Goal: Book appointment/travel/reservation

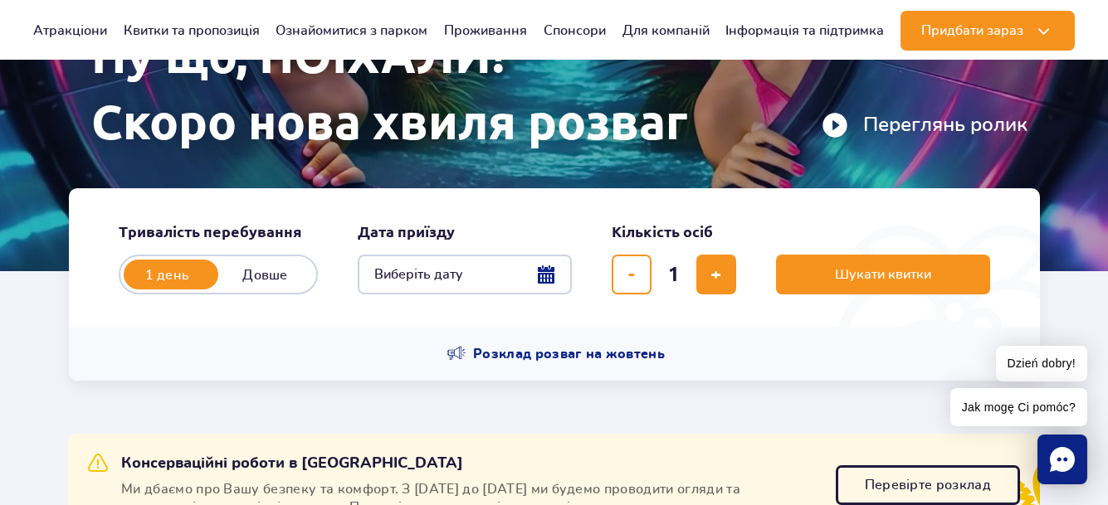
scroll to position [249, 0]
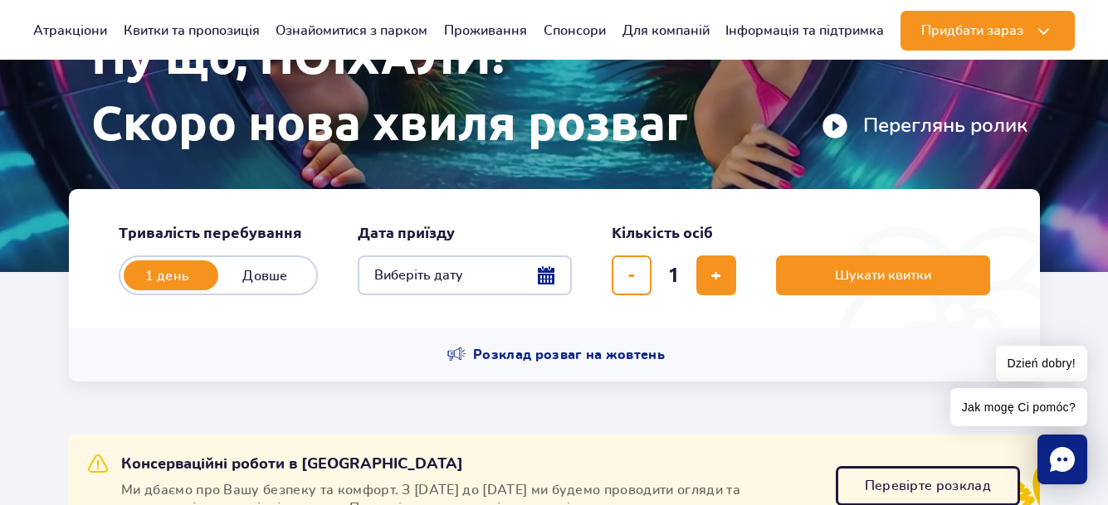
click at [543, 276] on button "Виберіть дату" at bounding box center [465, 276] width 214 height 40
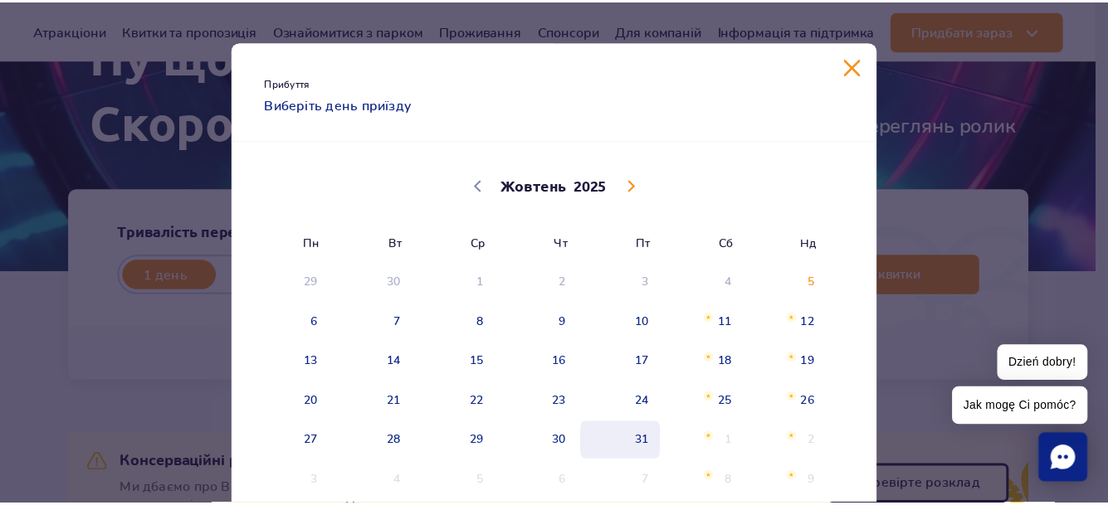
scroll to position [83, 0]
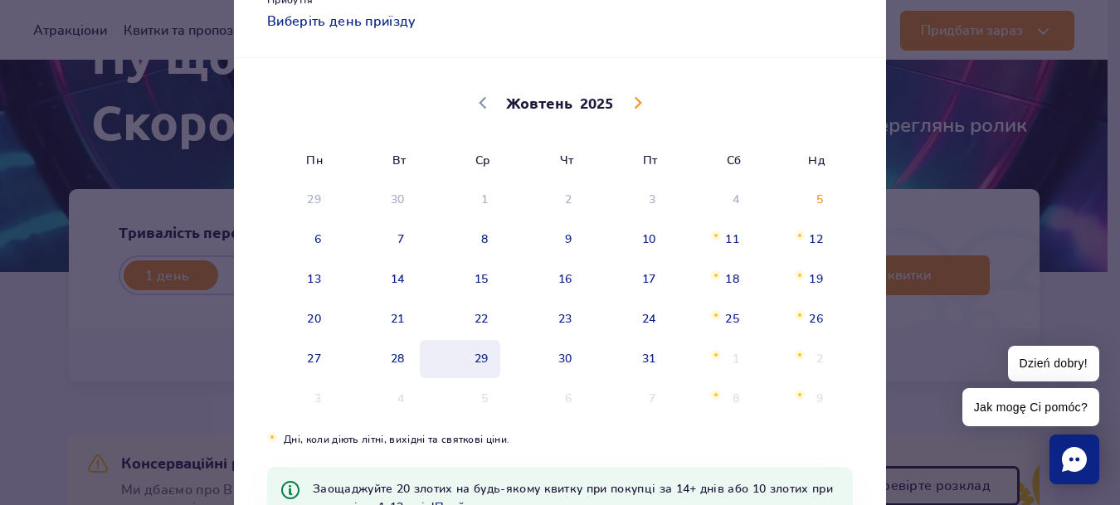
click at [469, 362] on span "29" at bounding box center [460, 359] width 84 height 38
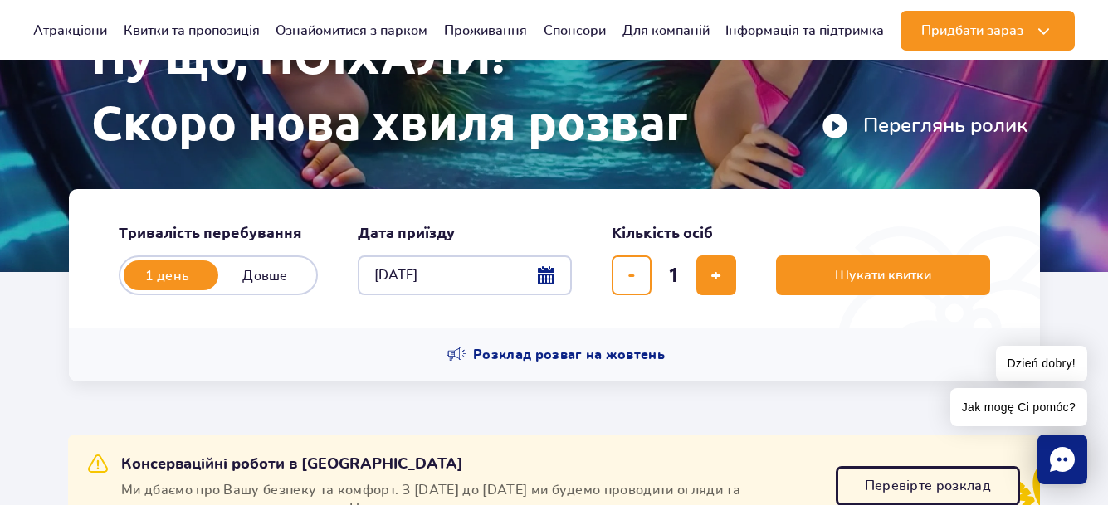
click at [562, 365] on div "Розклад розваг на жовтень" at bounding box center [554, 355] width 971 height 53
click at [557, 271] on button "29.10.25" at bounding box center [465, 276] width 214 height 40
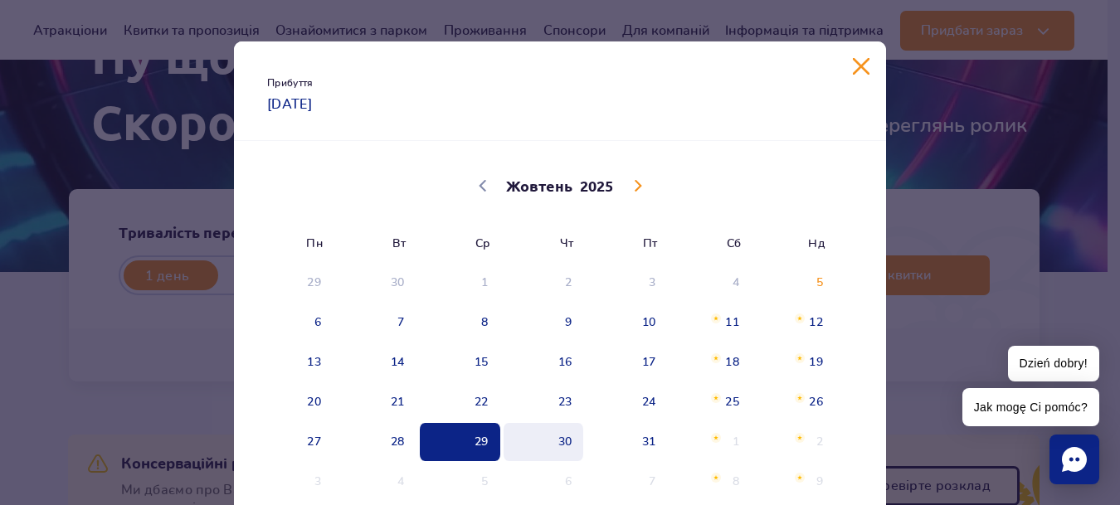
drag, startPoint x: 556, startPoint y: 433, endPoint x: 556, endPoint y: 442, distance: 9.1
click at [557, 433] on span "30" at bounding box center [544, 442] width 84 height 38
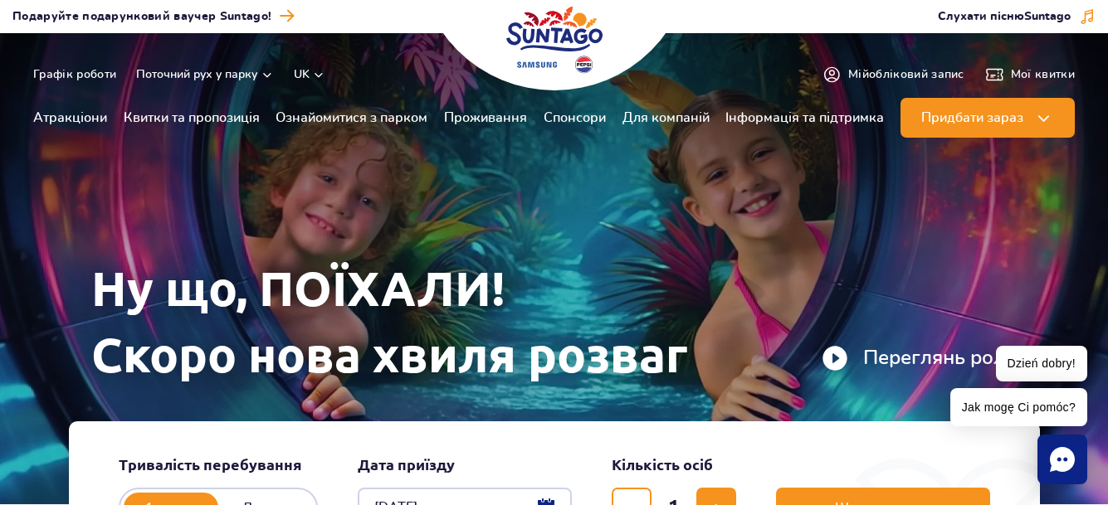
scroll to position [0, 0]
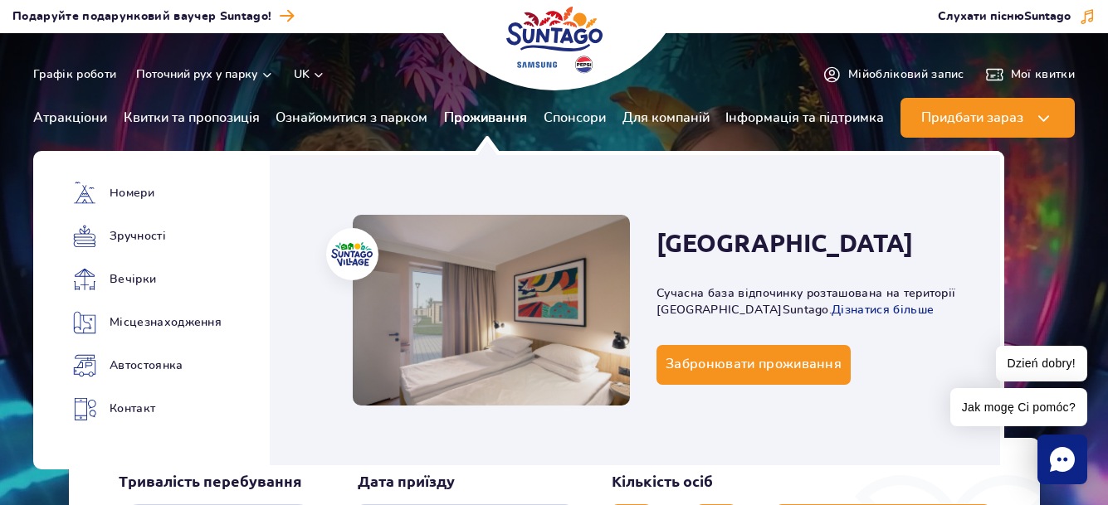
click at [521, 126] on link "Проживання" at bounding box center [485, 118] width 83 height 40
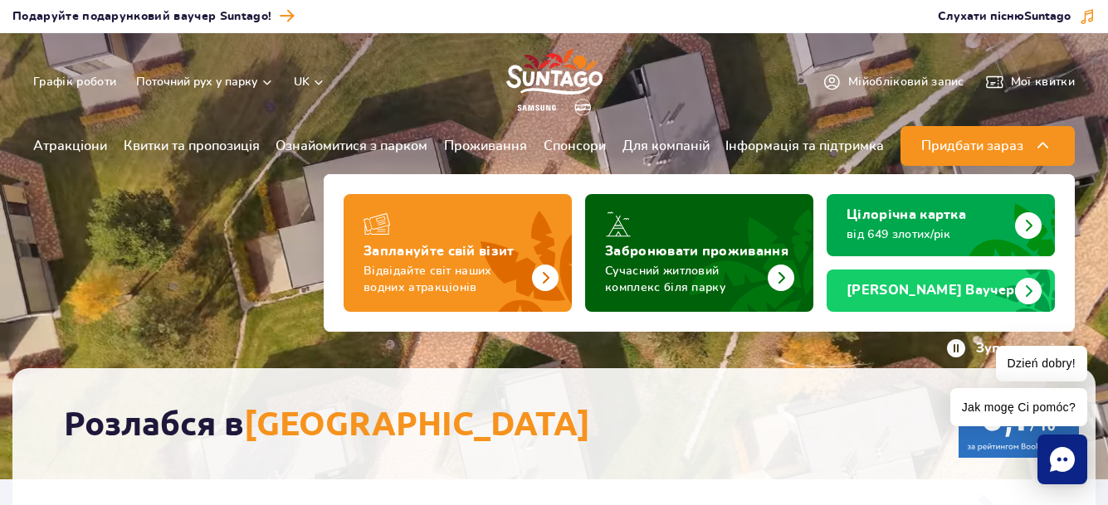
click at [811, 284] on img "Забронювати проживання" at bounding box center [740, 247] width 146 height 129
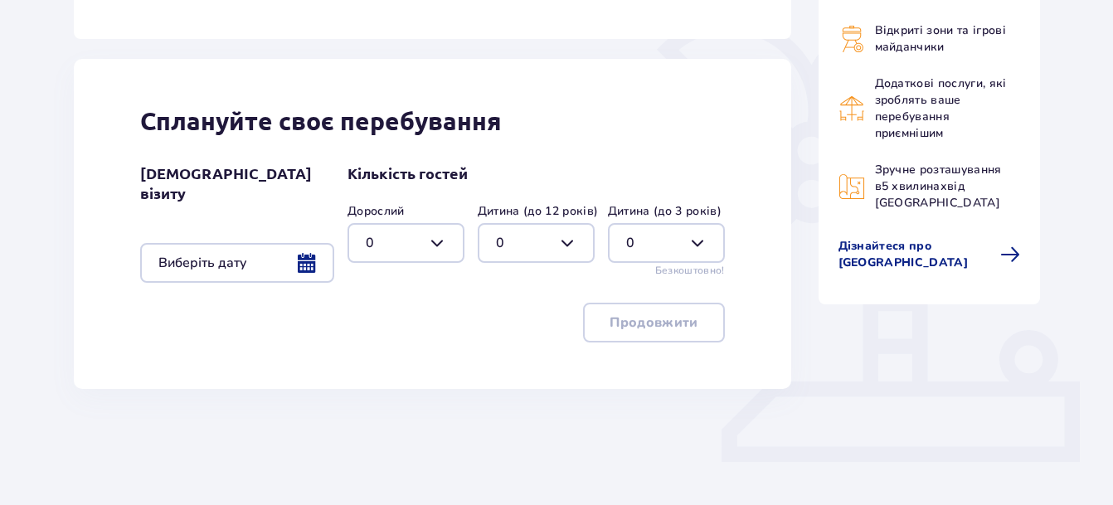
scroll to position [415, 0]
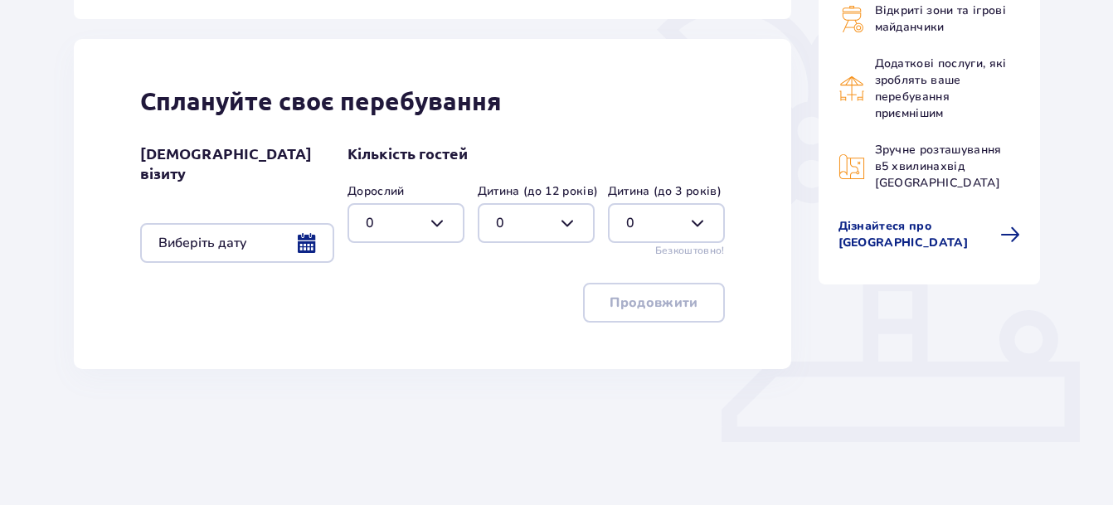
click at [305, 232] on div at bounding box center [237, 243] width 194 height 40
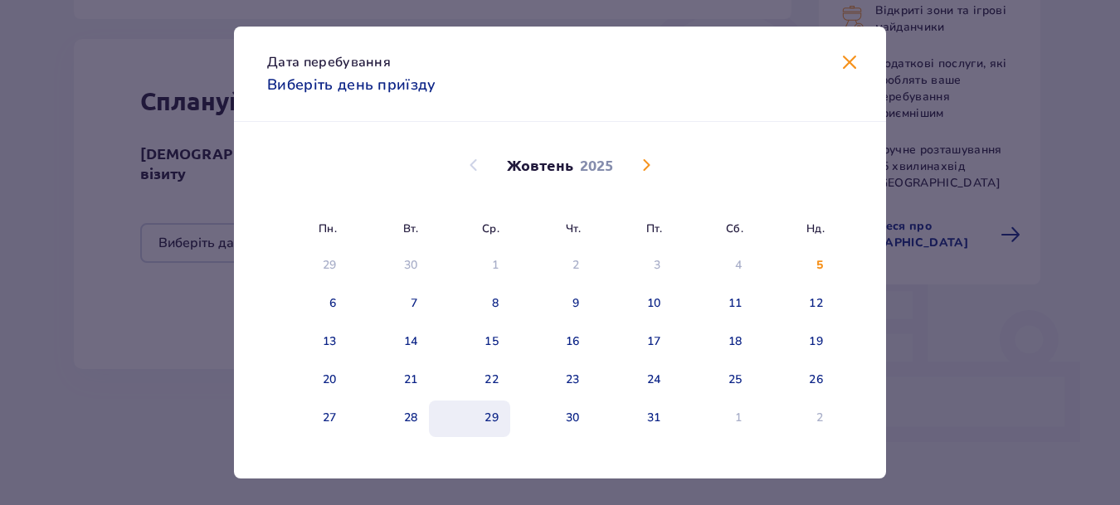
click at [494, 416] on div "29" at bounding box center [491, 418] width 14 height 17
click at [539, 421] on div "30" at bounding box center [550, 419] width 81 height 37
type input "29.10.25 - 30.10.25"
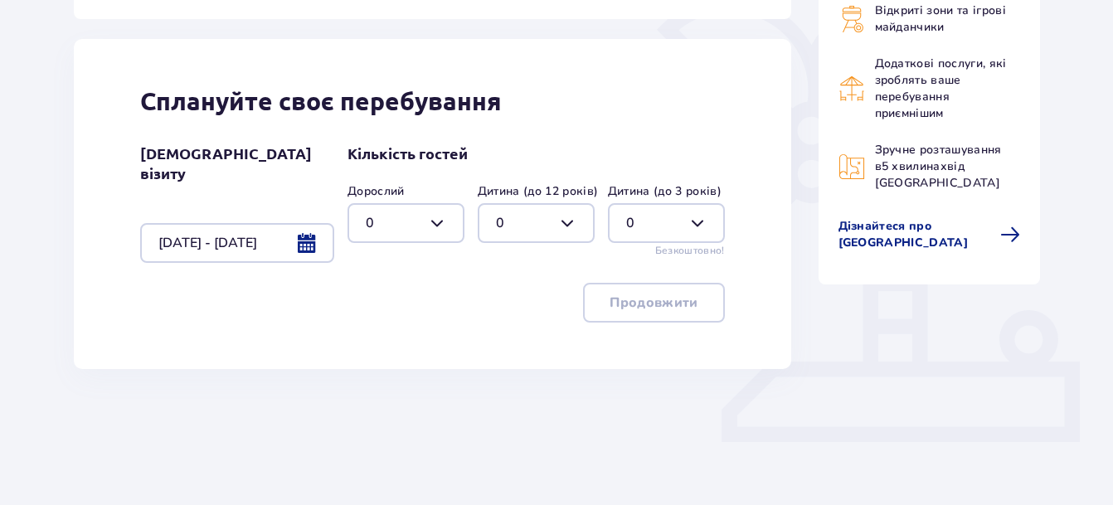
click at [451, 224] on div at bounding box center [406, 223] width 117 height 40
click at [381, 340] on div "2" at bounding box center [406, 343] width 80 height 18
type input "2"
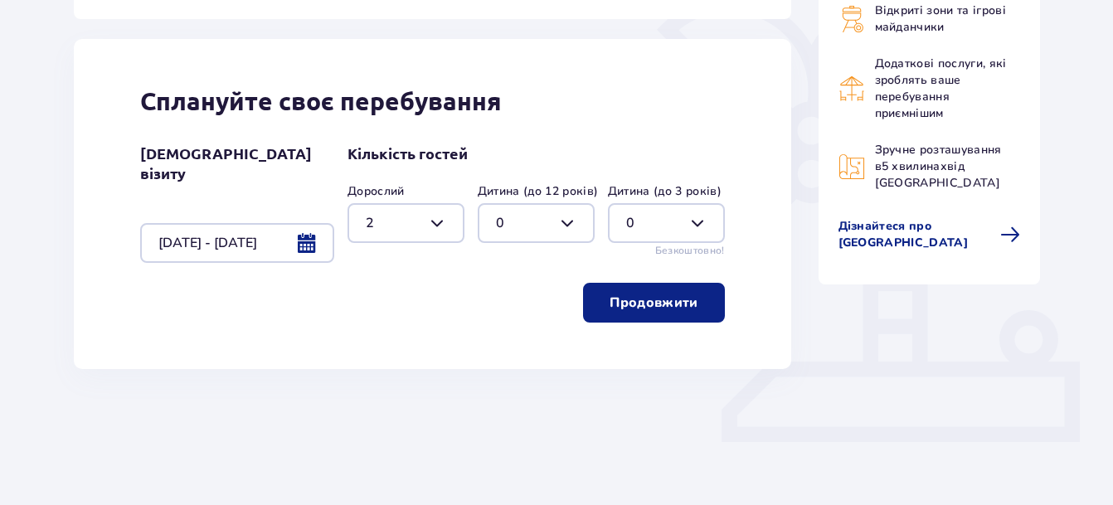
click at [573, 226] on div at bounding box center [536, 223] width 117 height 40
click at [510, 301] on div "1" at bounding box center [536, 308] width 80 height 18
type input "1"
click at [676, 314] on button "Продовжити" at bounding box center [653, 303] width 141 height 40
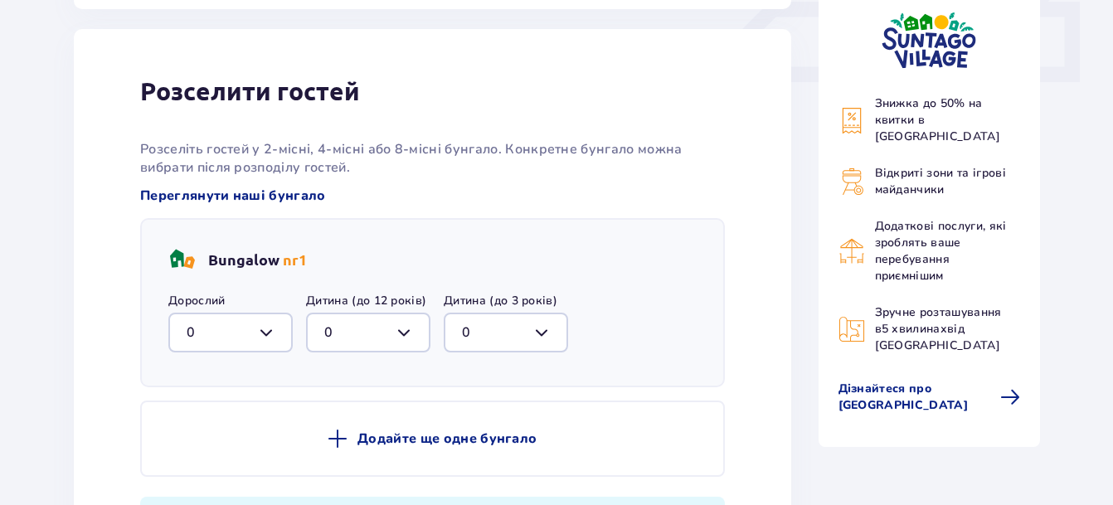
scroll to position [779, 0]
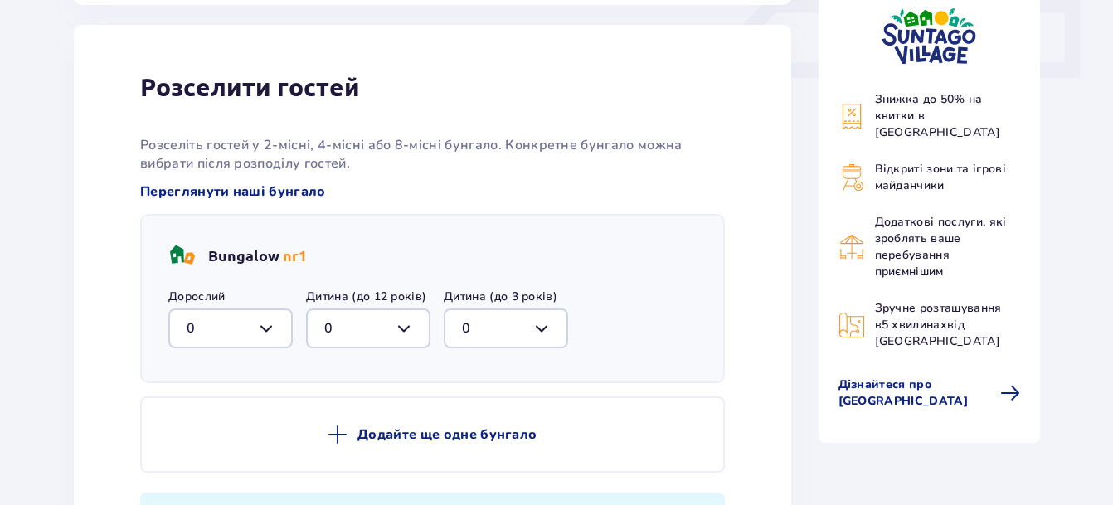
click at [266, 325] on div at bounding box center [230, 329] width 124 height 40
click at [230, 440] on div "2" at bounding box center [231, 449] width 88 height 18
type input "2"
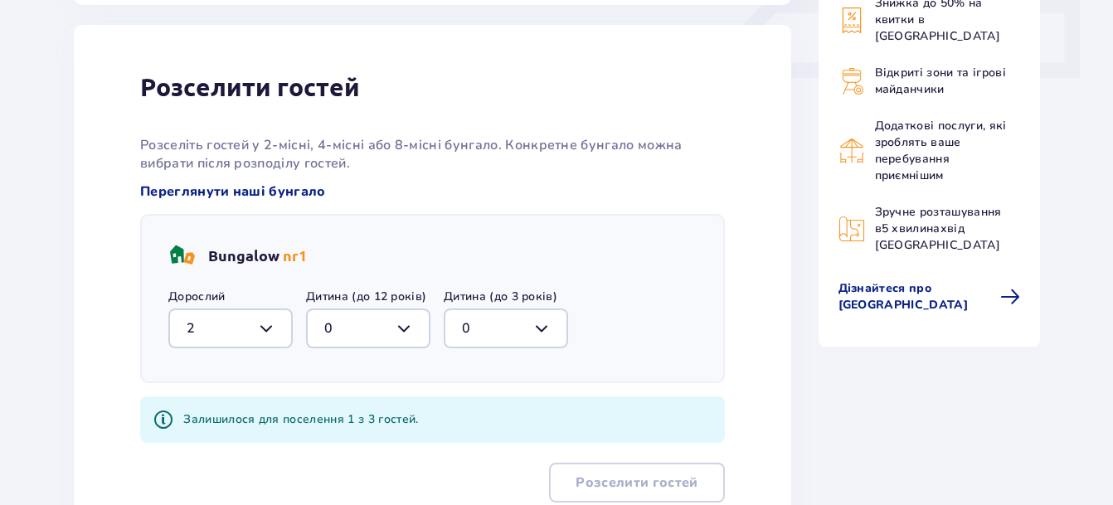
click at [368, 320] on div at bounding box center [368, 329] width 124 height 40
click at [338, 411] on div "1" at bounding box center [368, 414] width 88 height 18
type input "1"
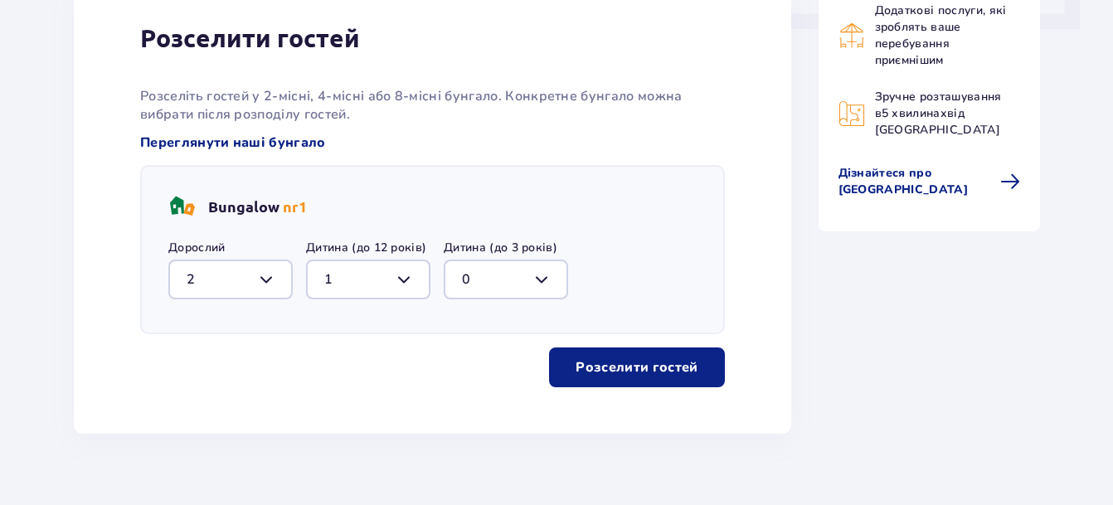
scroll to position [851, 0]
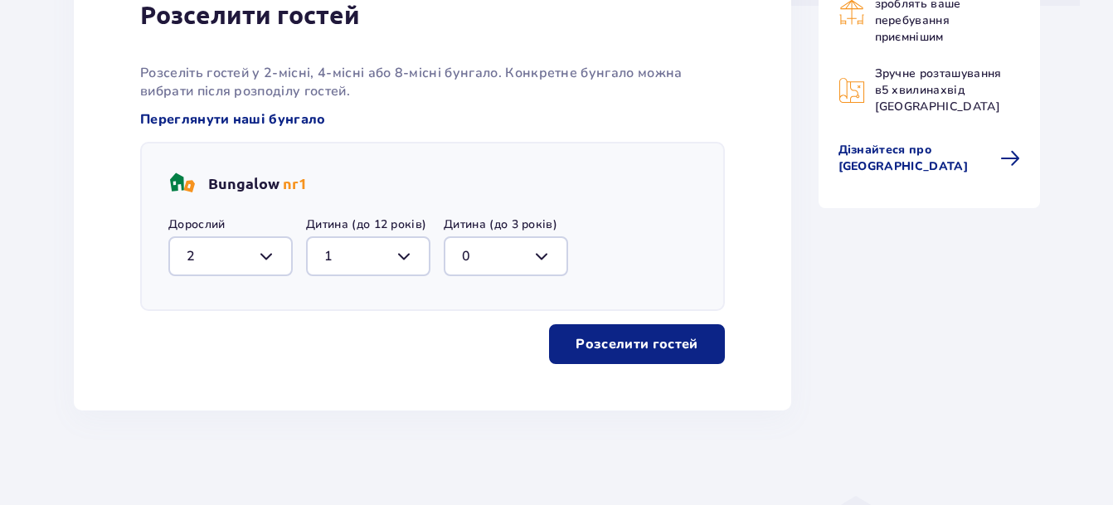
click at [633, 339] on p "Розселити гостей" at bounding box center [637, 344] width 122 height 18
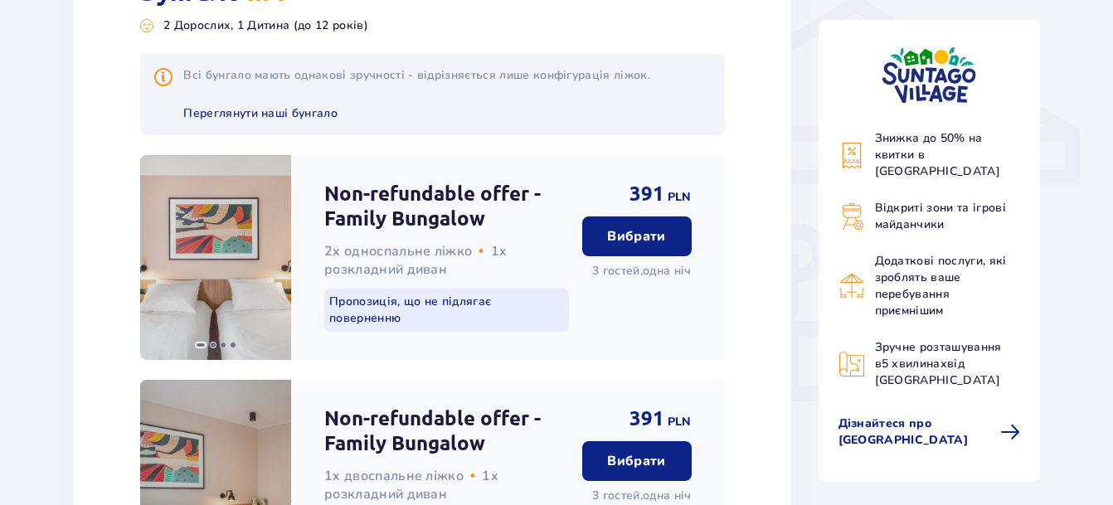
scroll to position [1340, 0]
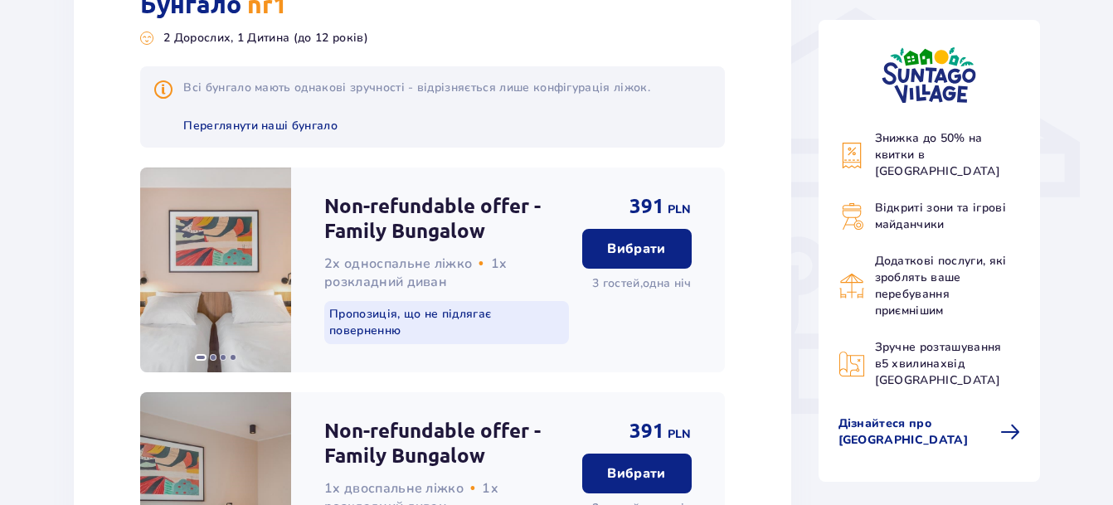
click at [608, 248] on p "Вибрати" at bounding box center [636, 249] width 58 height 18
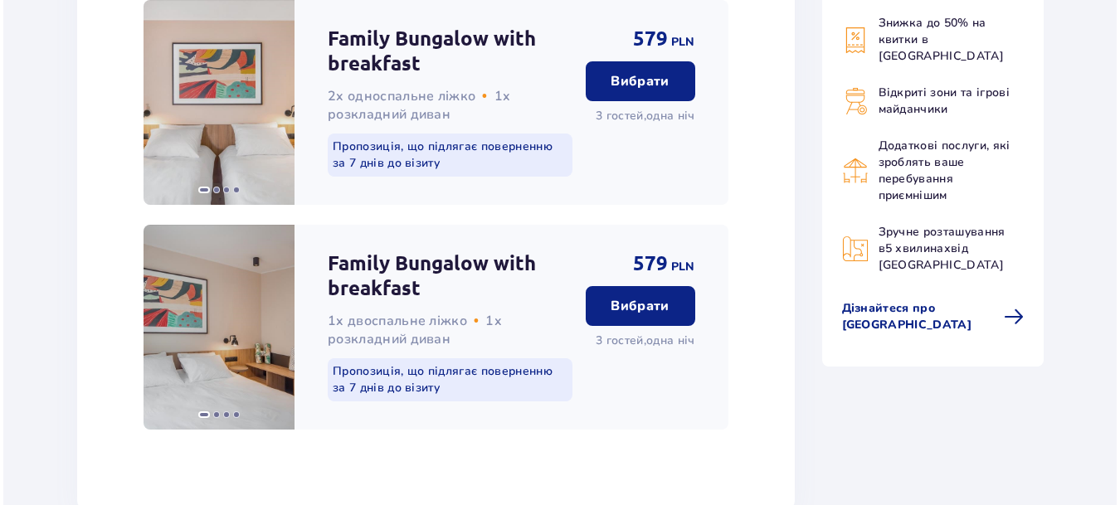
scroll to position [2849, 0]
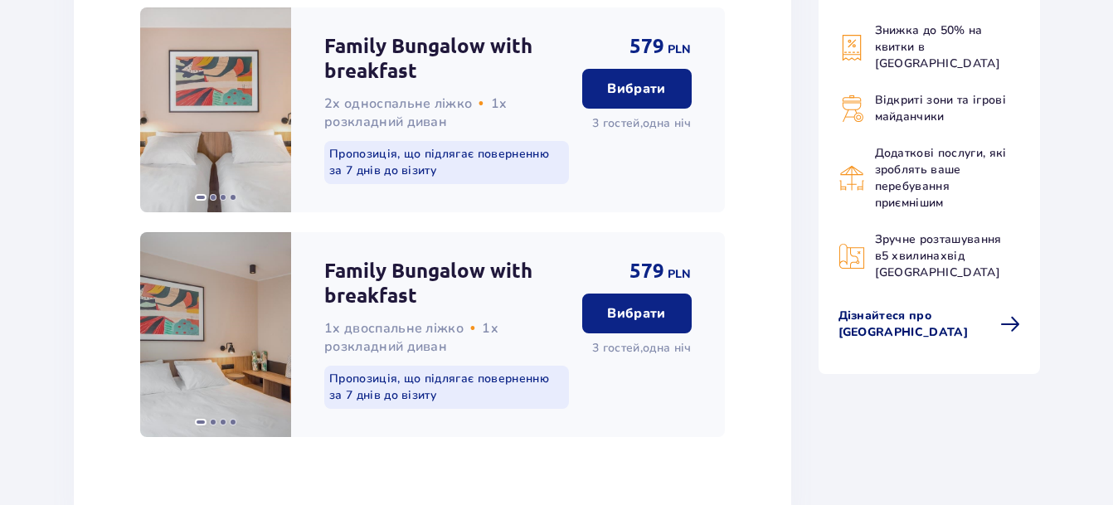
click at [1009, 318] on span at bounding box center [1010, 324] width 20 height 20
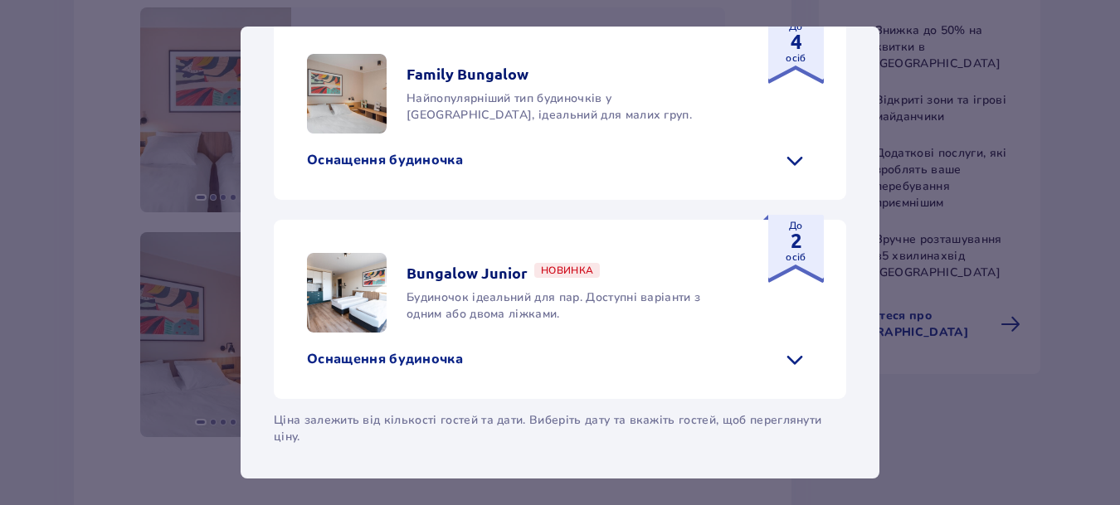
scroll to position [881, 0]
click at [781, 173] on span at bounding box center [794, 160] width 27 height 27
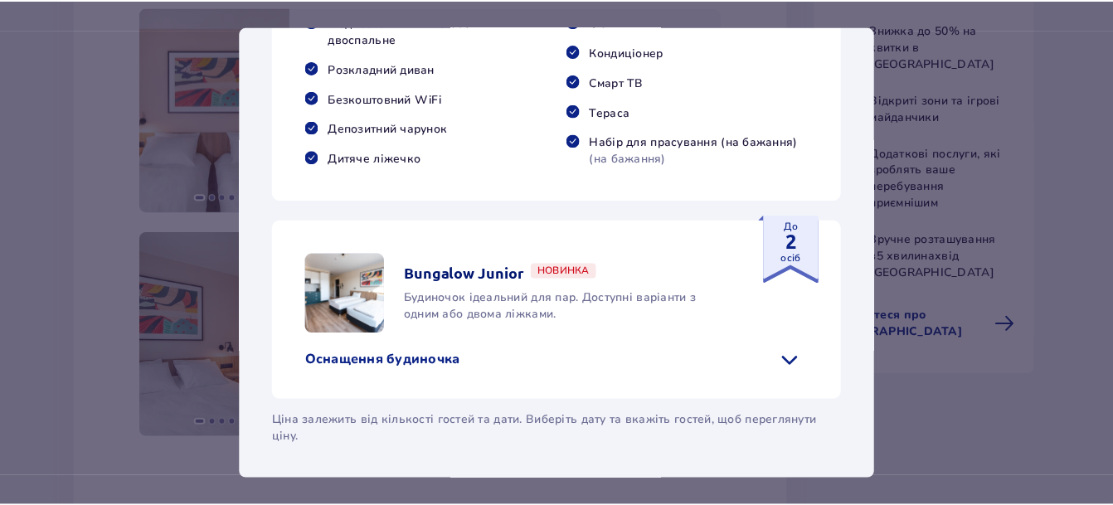
scroll to position [1163, 0]
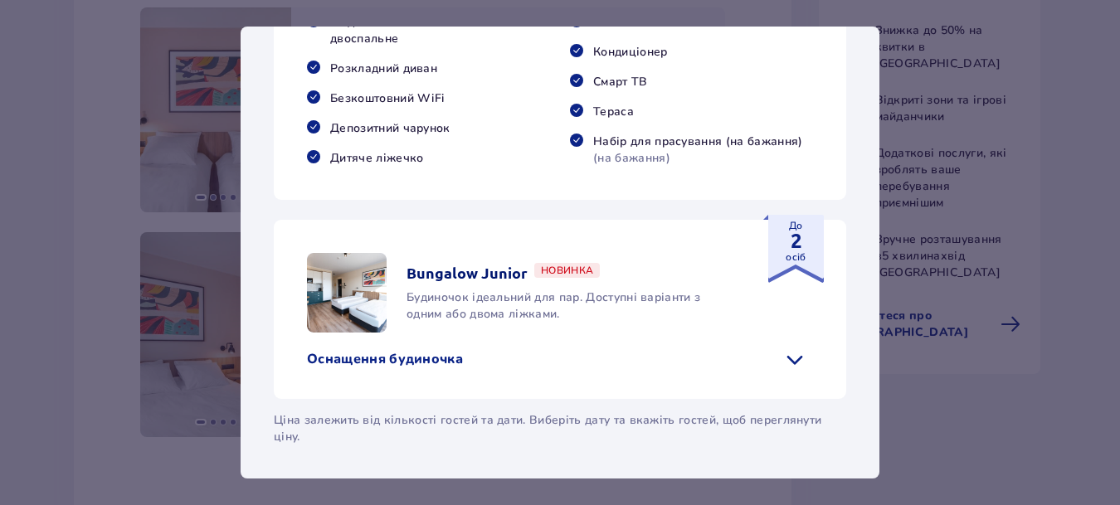
click at [1004, 403] on div "Suntago Village Suntago Village - ідеальне місце для любителів розваг і тропічн…" at bounding box center [560, 252] width 1120 height 505
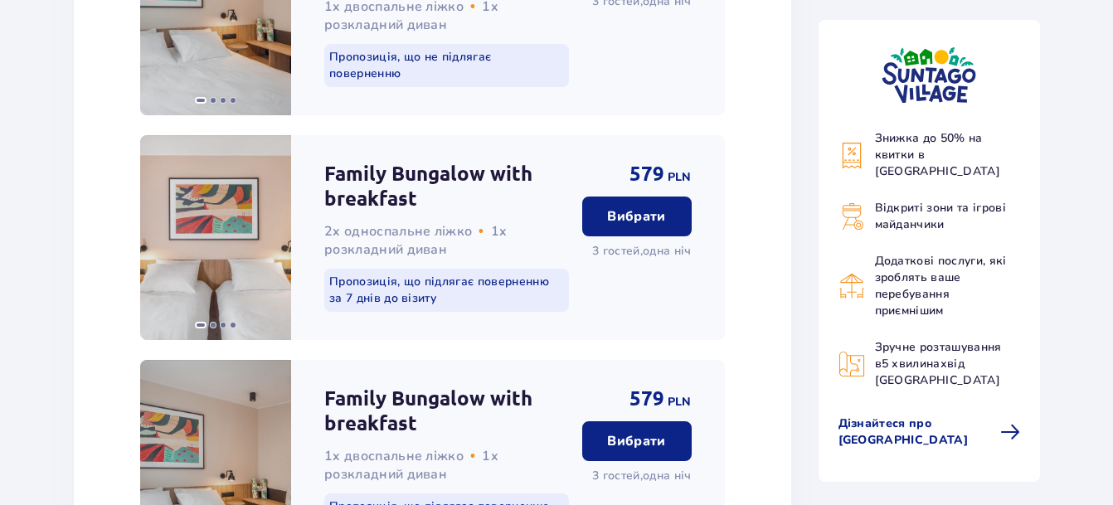
scroll to position [2766, 0]
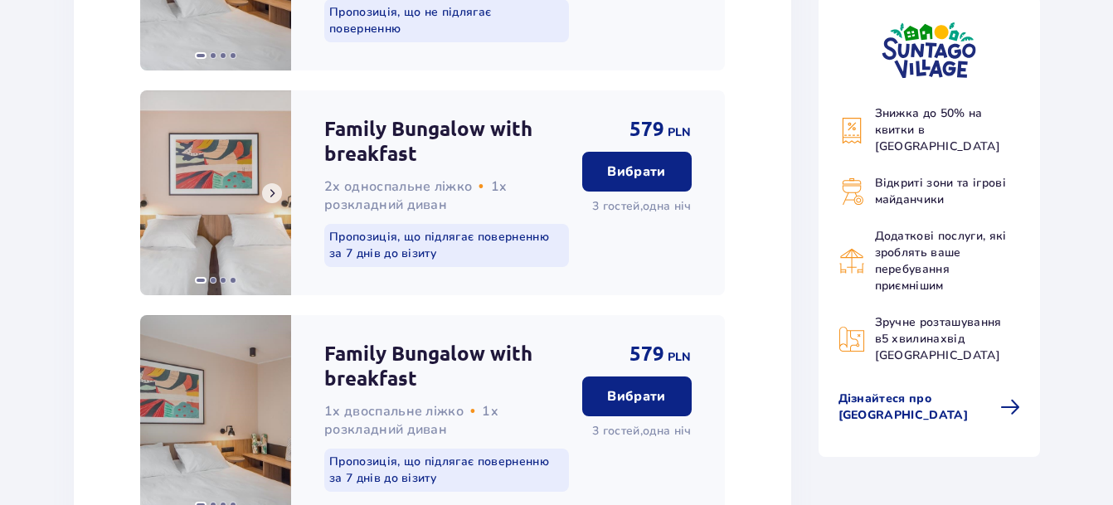
click at [265, 192] on button at bounding box center [272, 193] width 20 height 20
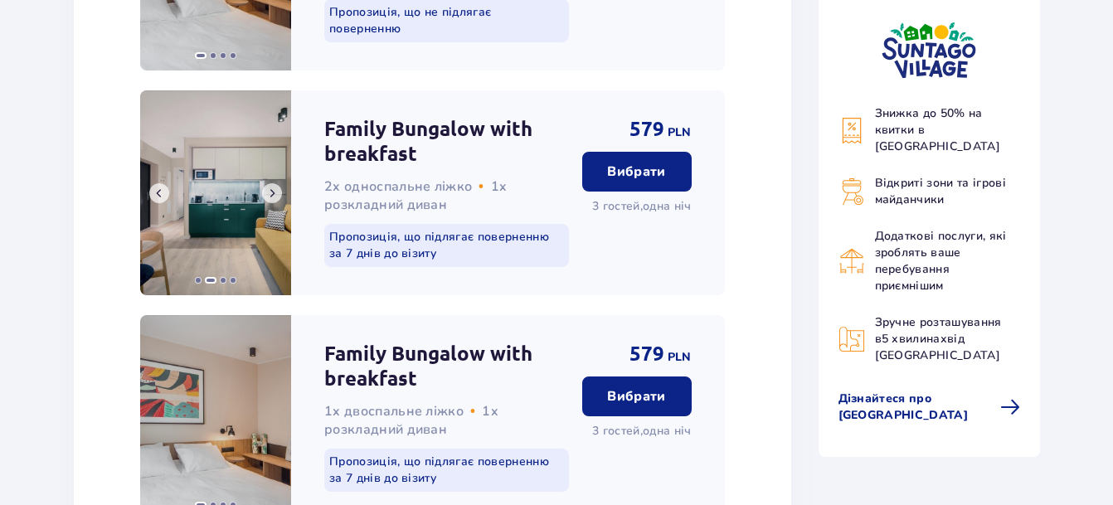
click at [265, 192] on button at bounding box center [272, 193] width 20 height 20
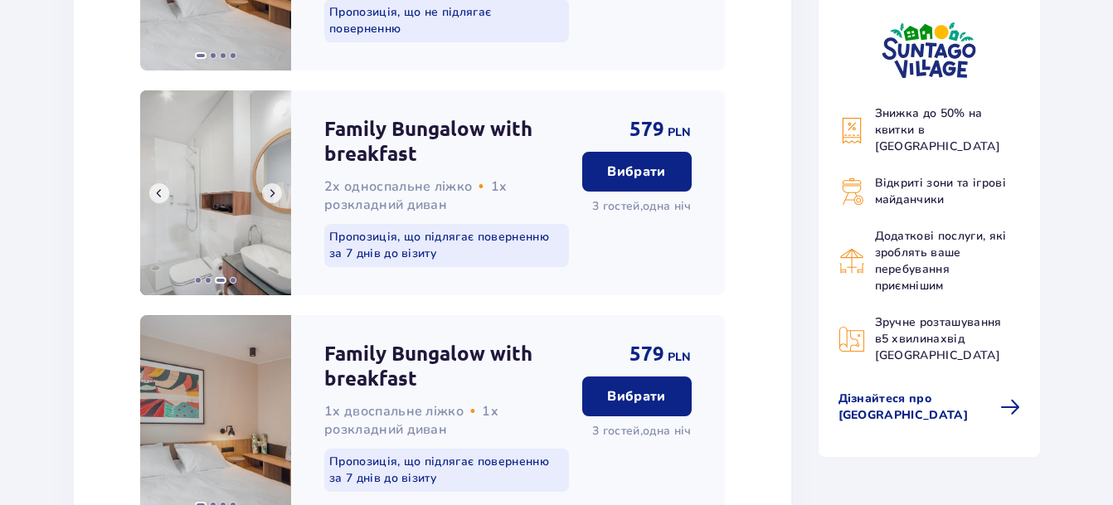
click at [265, 192] on button at bounding box center [272, 193] width 20 height 20
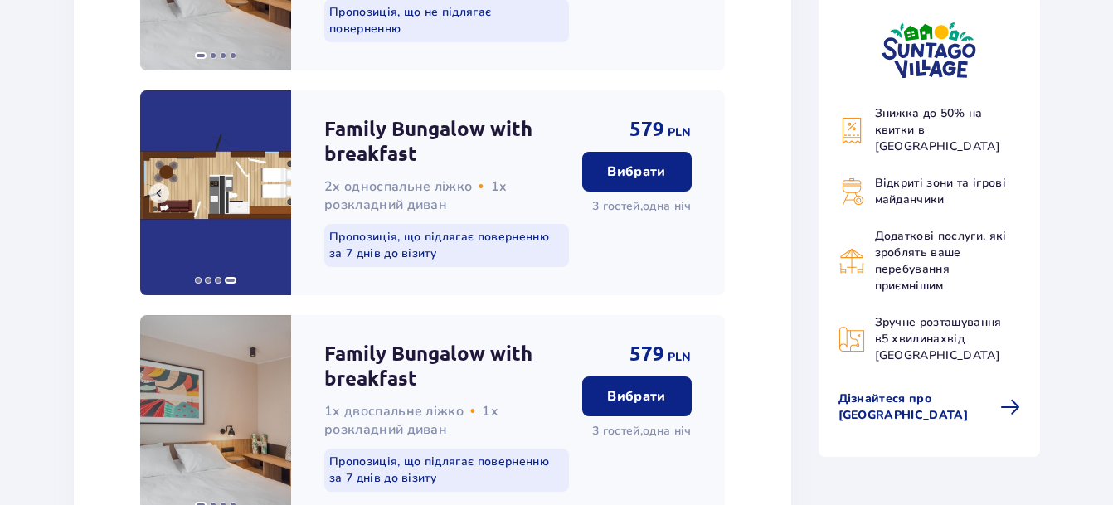
click at [265, 192] on img at bounding box center [215, 192] width 151 height 205
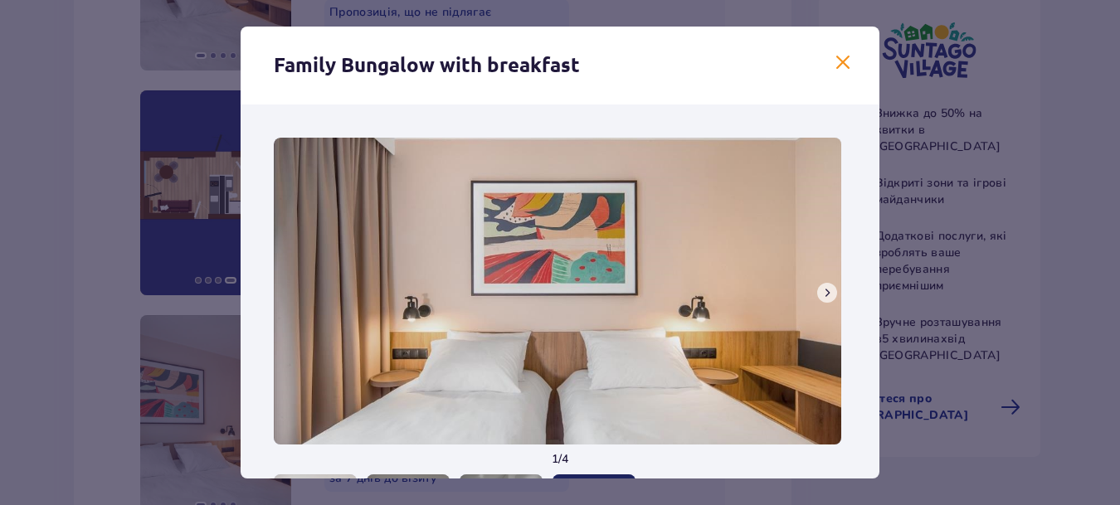
click at [835, 61] on span at bounding box center [843, 63] width 20 height 20
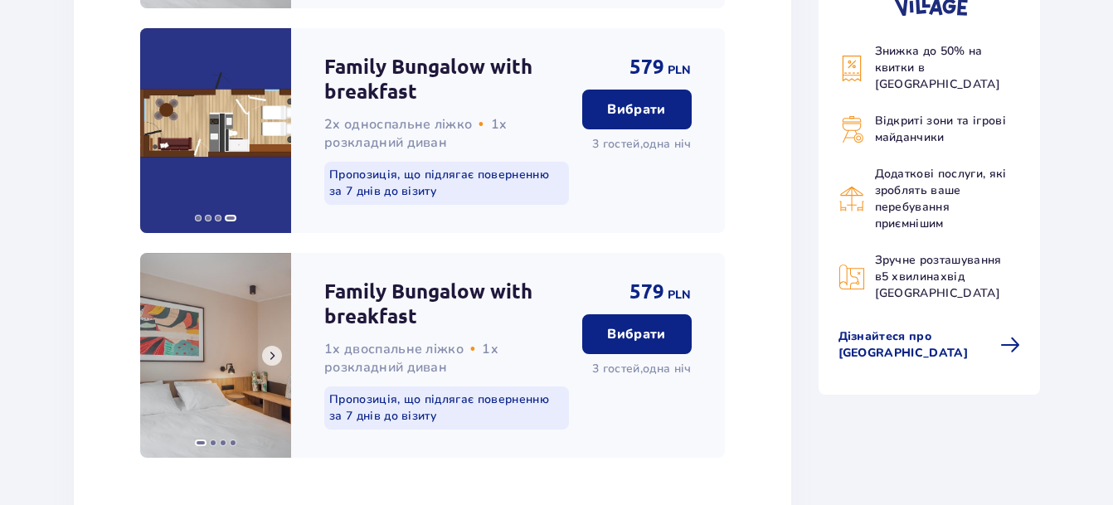
scroll to position [2932, 0]
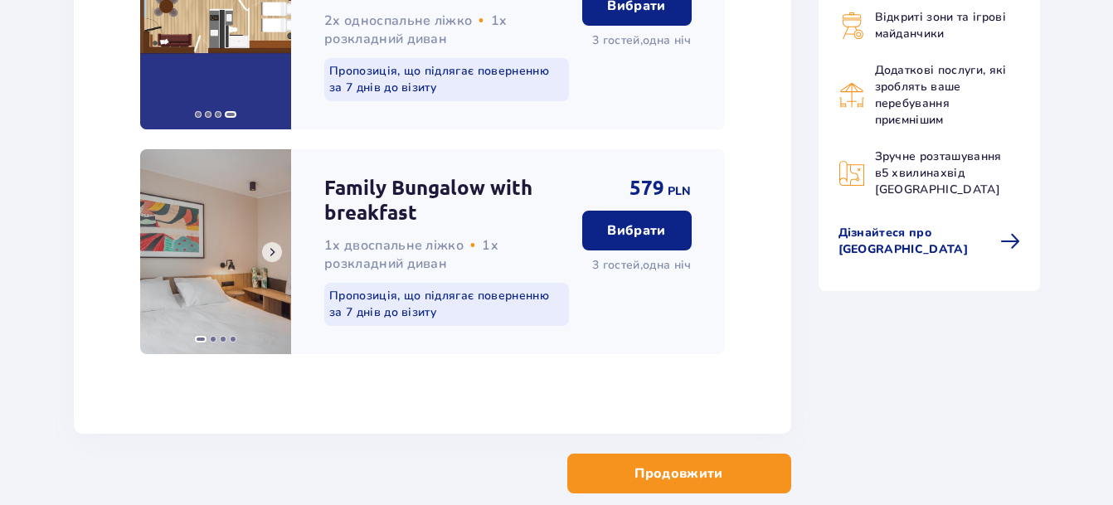
click at [266, 242] on button at bounding box center [272, 252] width 20 height 20
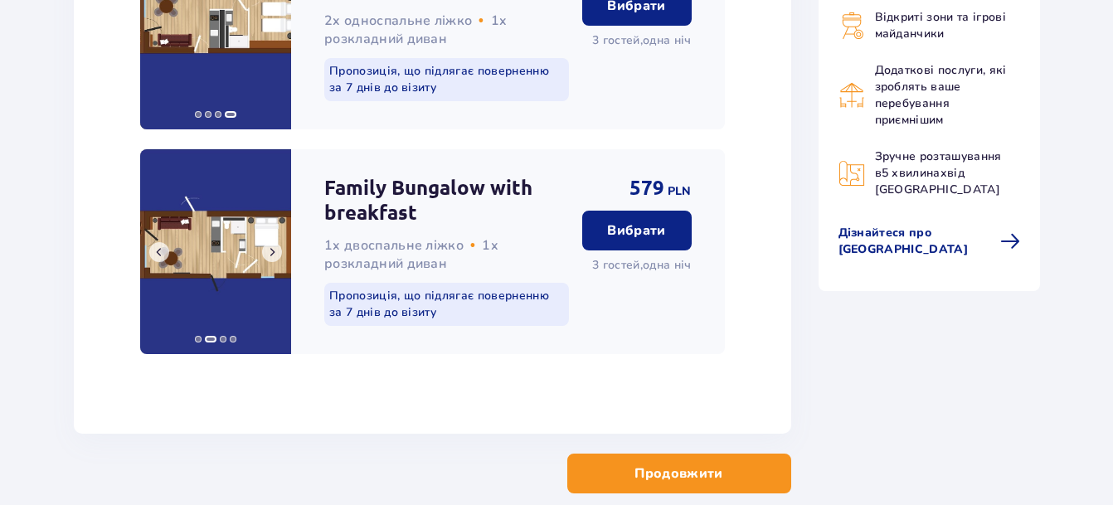
click at [271, 247] on span at bounding box center [271, 252] width 13 height 13
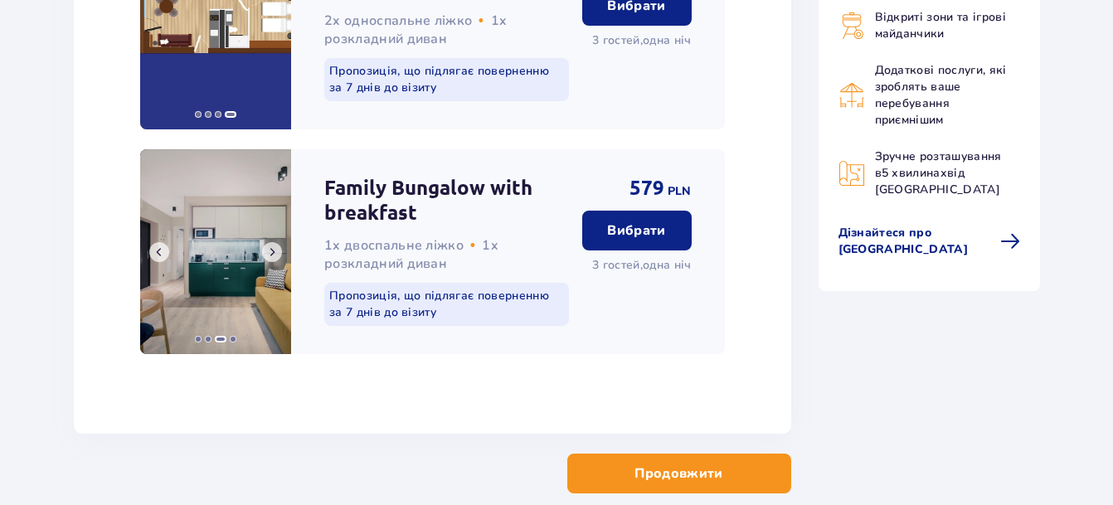
click at [270, 248] on span at bounding box center [271, 252] width 13 height 13
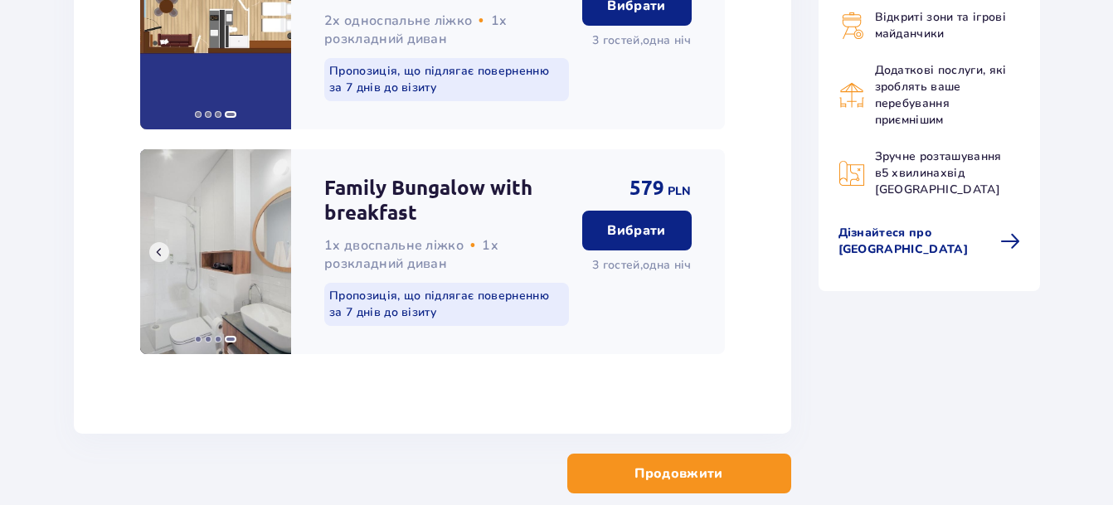
click at [270, 248] on img at bounding box center [215, 251] width 151 height 205
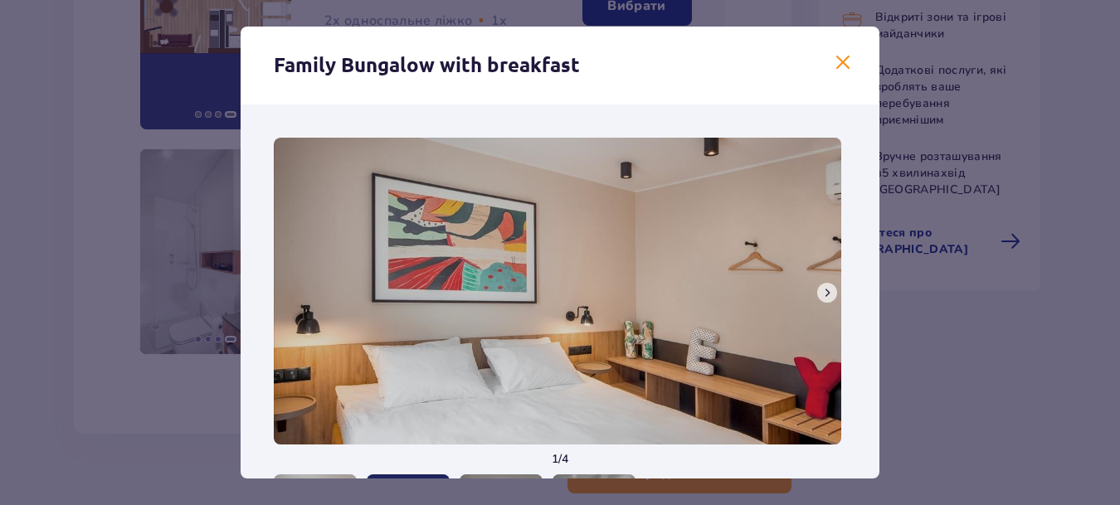
click at [820, 295] on span at bounding box center [826, 292] width 13 height 13
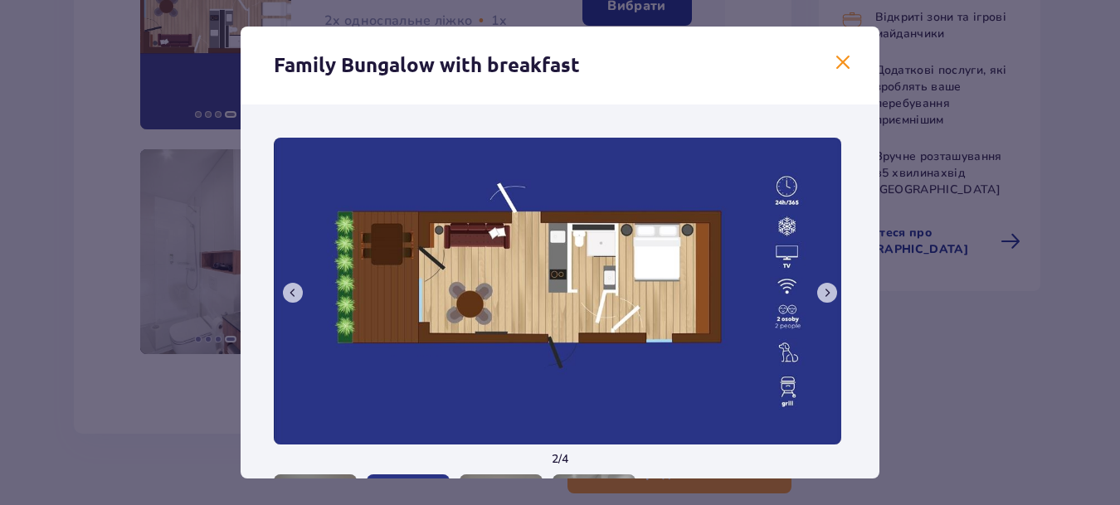
click at [820, 295] on span at bounding box center [826, 292] width 13 height 13
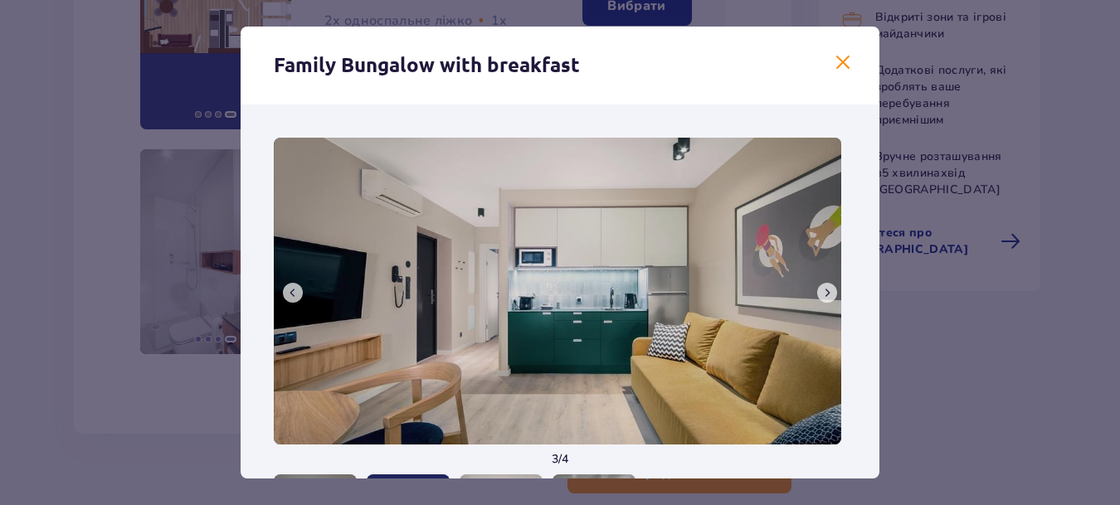
click at [820, 295] on span at bounding box center [826, 292] width 13 height 13
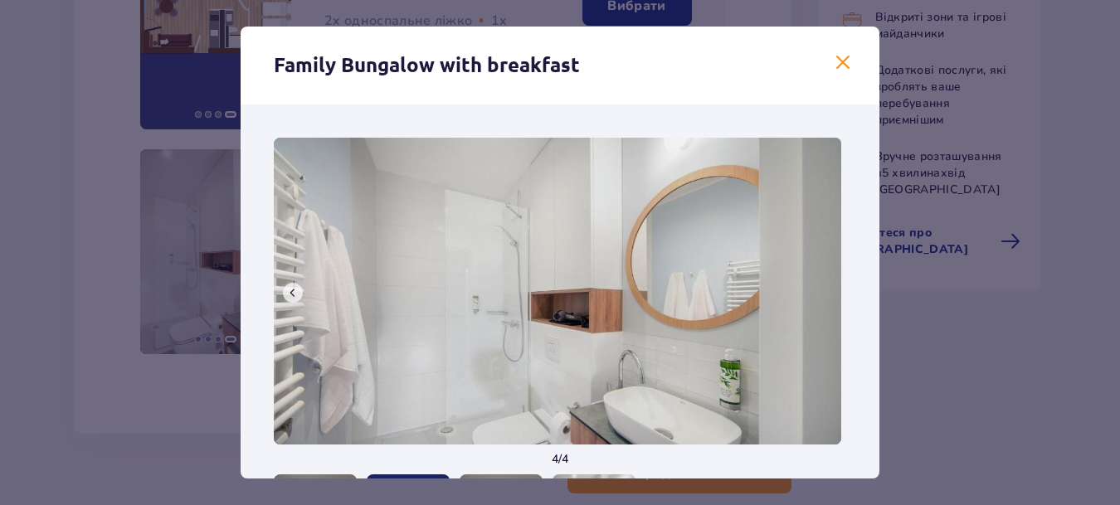
click at [818, 295] on img at bounding box center [557, 291] width 567 height 307
click at [836, 61] on span at bounding box center [843, 63] width 20 height 20
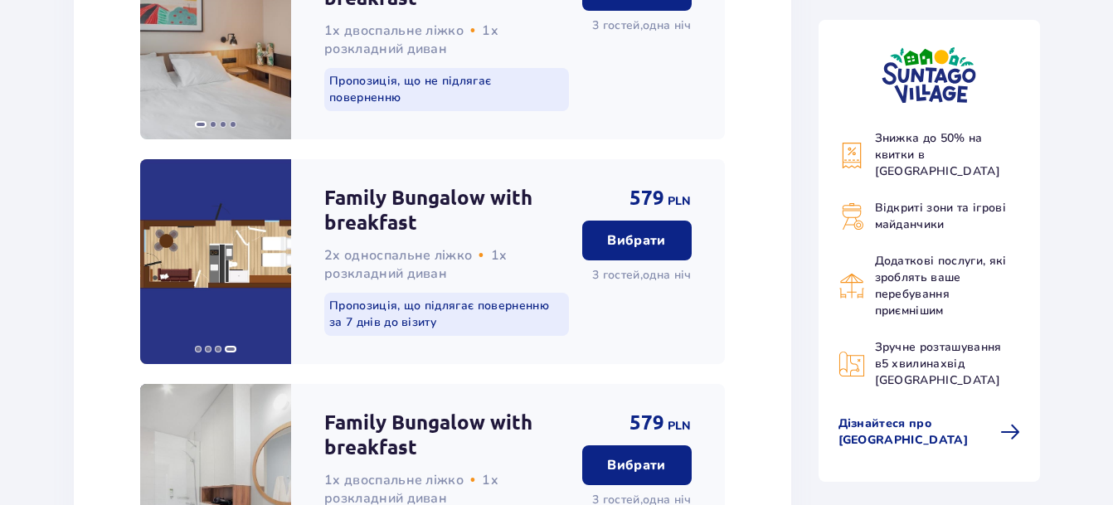
scroll to position [2683, 0]
